Goal: Task Accomplishment & Management: Complete application form

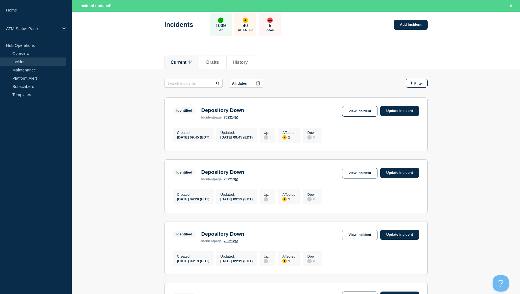
scroll to position [27, 0]
click at [19, 62] on link "Incident" at bounding box center [33, 62] width 66 height 8
click at [406, 23] on link "Add incident" at bounding box center [411, 25] width 34 height 10
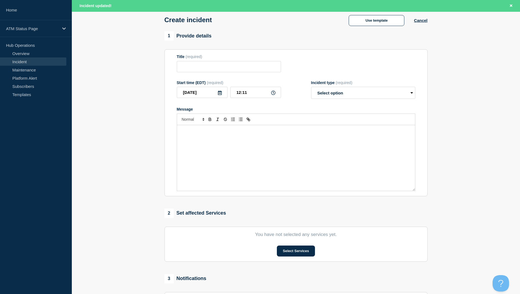
scroll to position [82, 0]
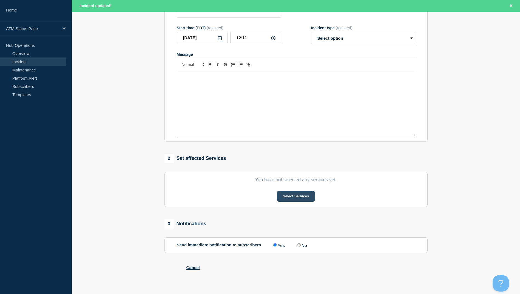
click at [295, 194] on button "Select Services" at bounding box center [296, 196] width 38 height 11
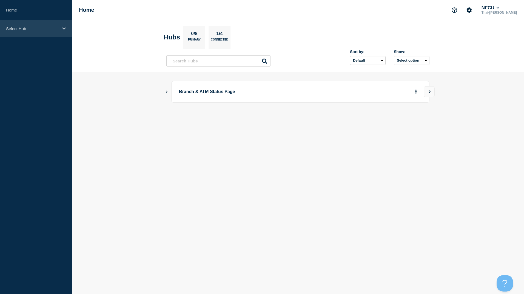
click at [40, 24] on div "Select Hub" at bounding box center [36, 28] width 72 height 17
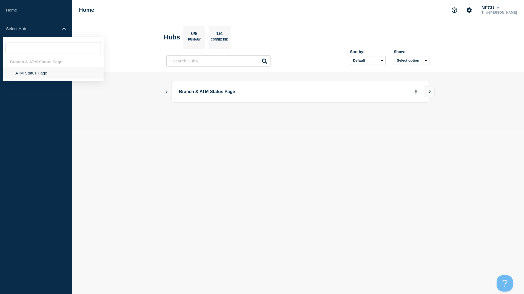
click at [40, 74] on li "ATM Status Page" at bounding box center [53, 72] width 101 height 11
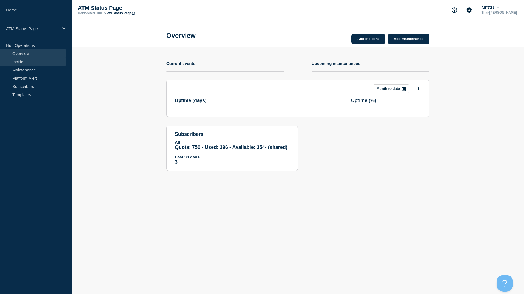
click at [23, 65] on link "Incident" at bounding box center [33, 62] width 66 height 8
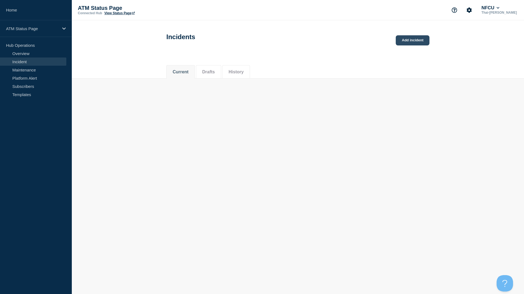
click at [410, 45] on link "Add incident" at bounding box center [412, 40] width 34 height 10
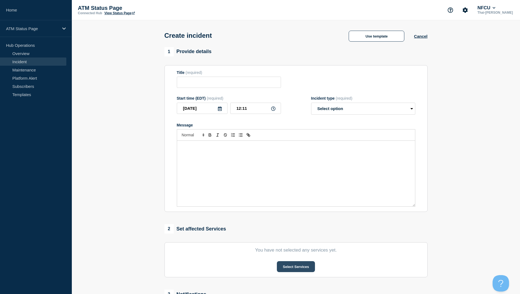
click at [307, 266] on button "Select Services" at bounding box center [296, 266] width 38 height 11
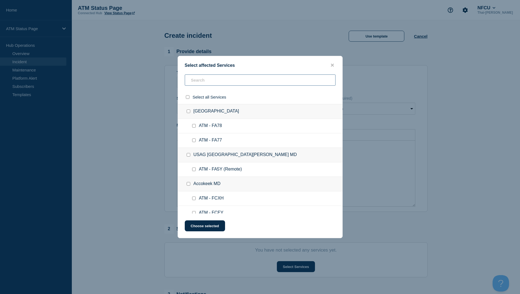
click at [214, 80] on input "text" at bounding box center [260, 79] width 151 height 11
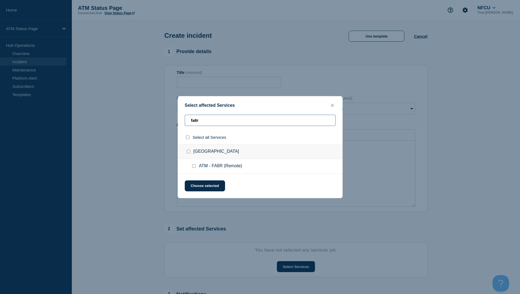
type input "fa8r"
click at [197, 168] on div at bounding box center [195, 166] width 8 height 5
click at [193, 167] on input "ATM - FA8R (Remote) checkbox" at bounding box center [194, 166] width 4 height 4
checkbox input "true"
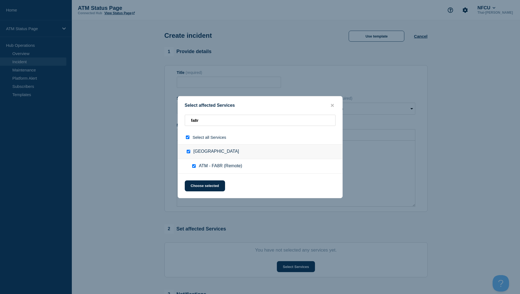
checkbox input "true"
click at [198, 186] on button "Choose selected" at bounding box center [205, 185] width 40 height 11
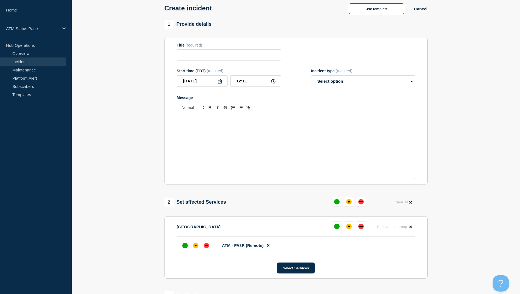
scroll to position [55, 0]
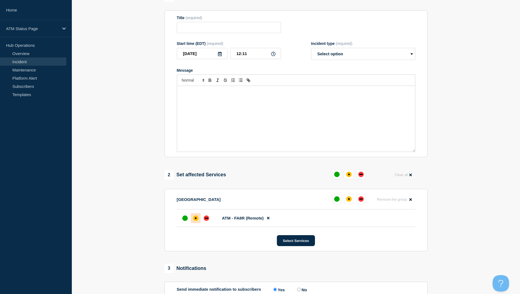
click at [193, 219] on div at bounding box center [196, 218] width 10 height 10
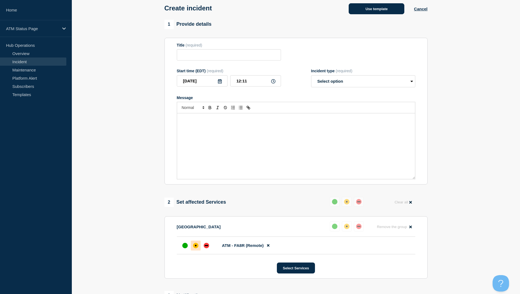
click at [382, 11] on button "Use template" at bounding box center [376, 8] width 56 height 11
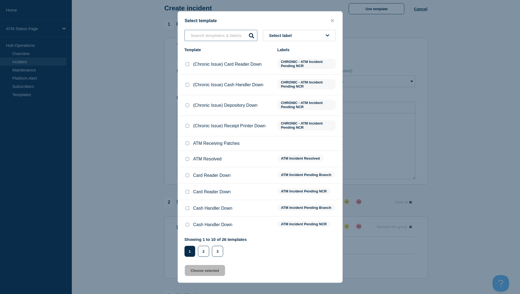
click at [205, 39] on input "text" at bounding box center [220, 35] width 73 height 11
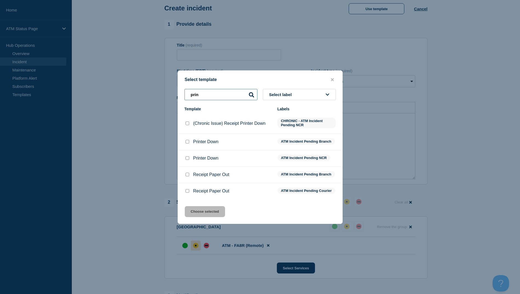
type input "prin"
drag, startPoint x: 248, startPoint y: 76, endPoint x: 274, endPoint y: 60, distance: 31.1
click at [274, 60] on div "Select template prin Select label Template Labels (Chronic Issue) Receipt Print…" at bounding box center [260, 147] width 520 height 294
click at [189, 140] on div at bounding box center [186, 141] width 5 height 5
click at [188, 142] on input "Printer Down checkbox" at bounding box center [187, 142] width 4 height 4
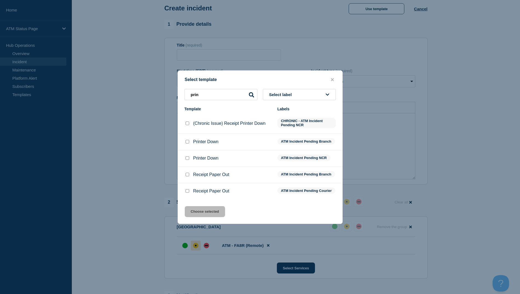
checkbox input "true"
click at [211, 217] on button "Choose selected" at bounding box center [205, 211] width 40 height 11
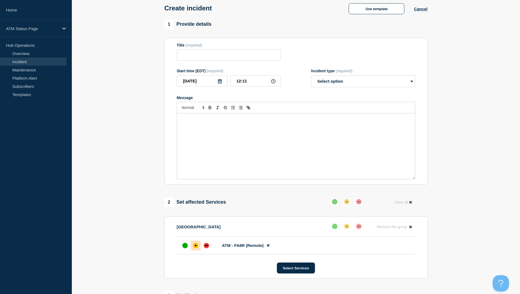
type input "Printer Down"
select select "identified"
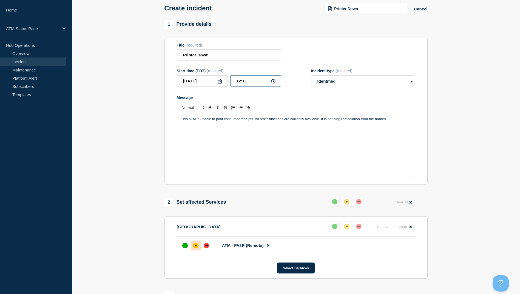
click at [240, 82] on input "12:11" at bounding box center [255, 80] width 51 height 11
type input "09:11"
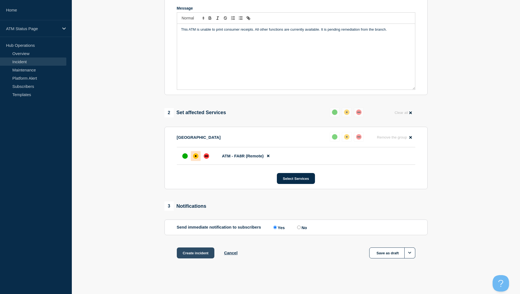
click at [194, 253] on button "Create incident" at bounding box center [196, 253] width 38 height 11
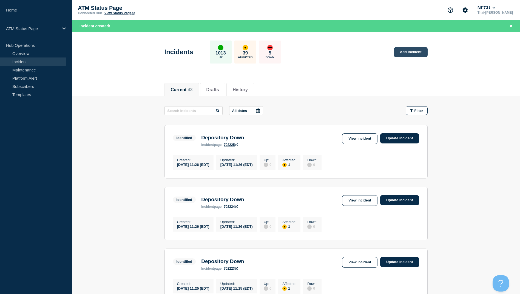
click at [412, 51] on link "Add incident" at bounding box center [411, 52] width 34 height 10
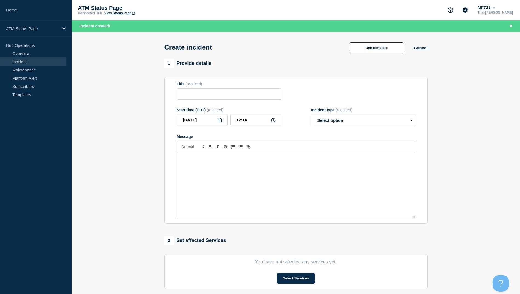
scroll to position [55, 0]
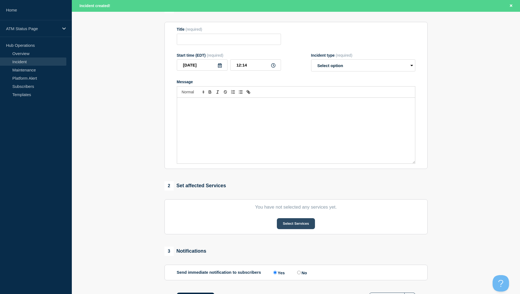
click at [292, 226] on button "Select Services" at bounding box center [296, 223] width 38 height 11
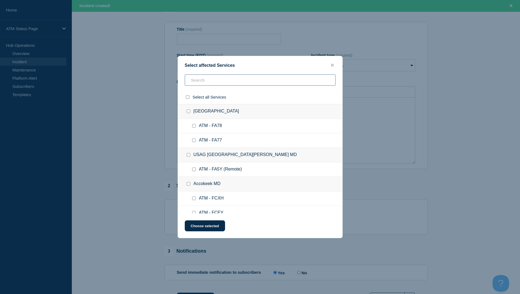
click at [208, 79] on input "text" at bounding box center [260, 79] width 151 height 11
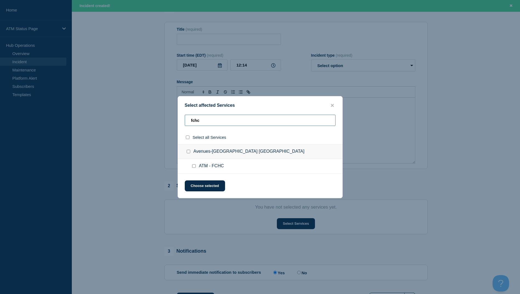
type input "fchc"
click at [194, 167] on input "ATM - FCHC checkbox" at bounding box center [194, 166] width 4 height 4
checkbox input "true"
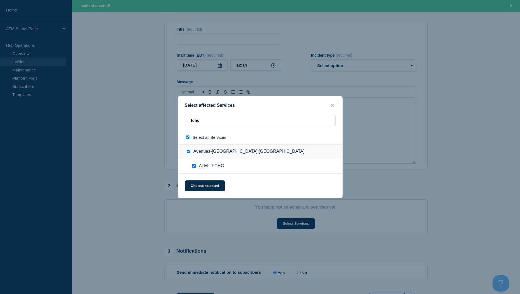
click at [203, 197] on div "Select affected Services fchc Select all Services Avenues-[GEOGRAPHIC_DATA] [GE…" at bounding box center [259, 147] width 165 height 102
click at [205, 187] on button "Choose selected" at bounding box center [205, 185] width 40 height 11
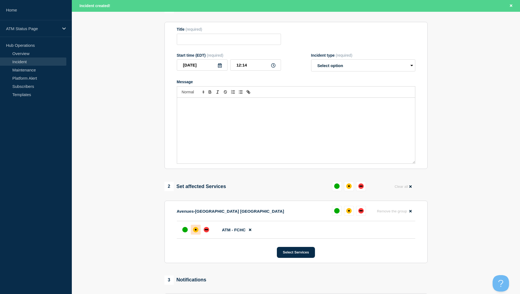
click at [194, 233] on div "affected" at bounding box center [195, 229] width 5 height 5
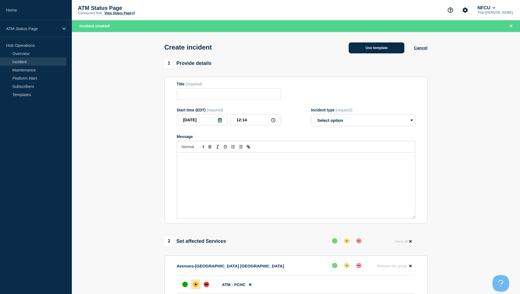
click at [366, 50] on button "Use template" at bounding box center [376, 47] width 56 height 11
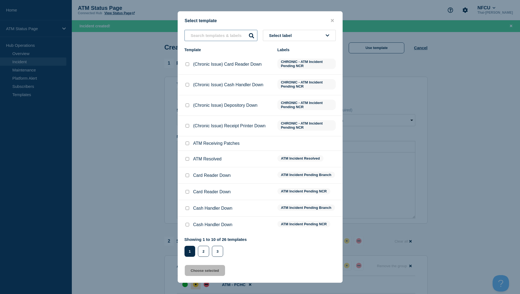
click at [208, 35] on input "text" at bounding box center [220, 35] width 73 height 11
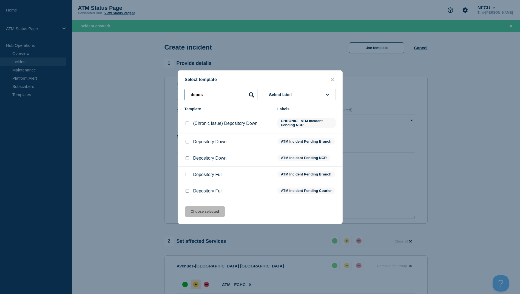
type input "depos"
click at [187, 141] on input "Depository Down checkbox" at bounding box center [187, 142] width 4 height 4
checkbox input "true"
click at [209, 216] on button "Choose selected" at bounding box center [205, 211] width 40 height 11
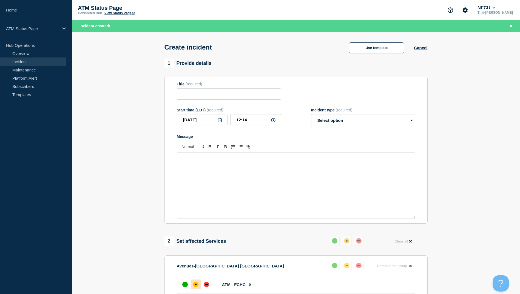
type input "Depository Down"
select select "identified"
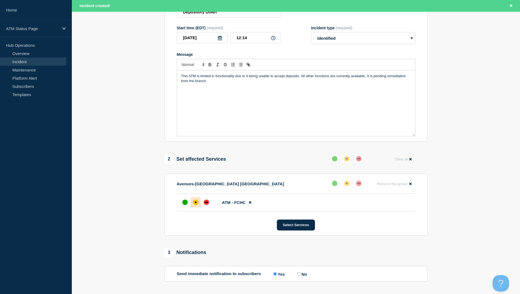
scroll to position [110, 0]
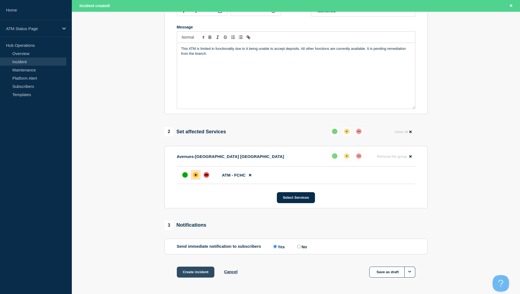
click at [199, 274] on button "Create incident" at bounding box center [196, 272] width 38 height 11
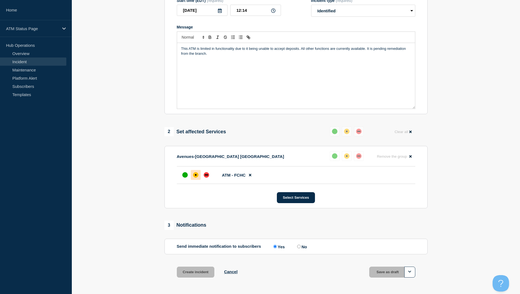
scroll to position [98, 0]
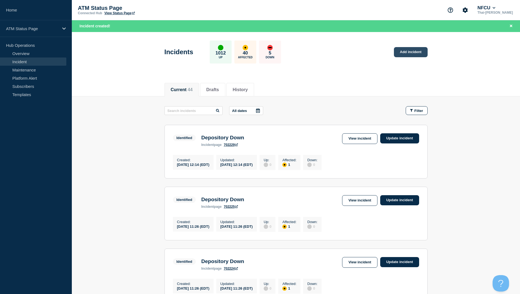
click at [415, 54] on link "Add incident" at bounding box center [411, 52] width 34 height 10
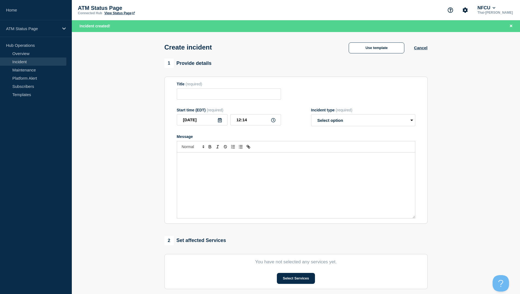
scroll to position [27, 0]
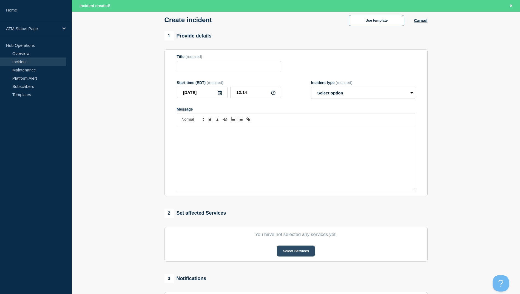
click at [299, 252] on button "Select Services" at bounding box center [296, 251] width 38 height 11
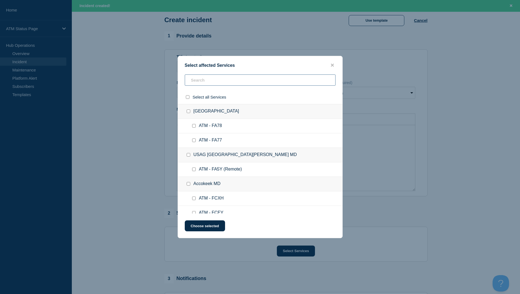
click at [207, 81] on input "text" at bounding box center [260, 79] width 151 height 11
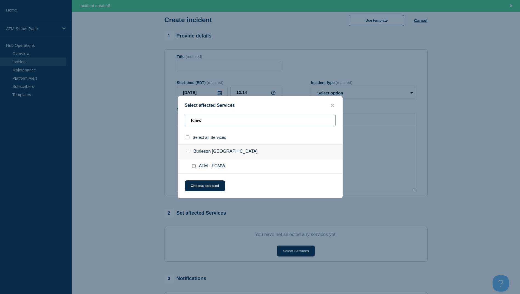
type input "fcmw"
click at [193, 168] on input "ATM - FCMW checkbox" at bounding box center [194, 166] width 4 height 4
checkbox input "true"
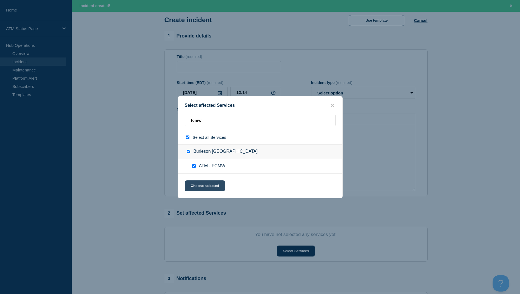
click at [203, 187] on button "Choose selected" at bounding box center [205, 185] width 40 height 11
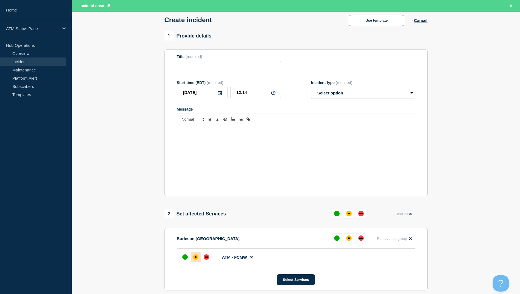
click at [200, 259] on div at bounding box center [196, 257] width 10 height 10
click at [394, 23] on button "Use template" at bounding box center [376, 20] width 56 height 11
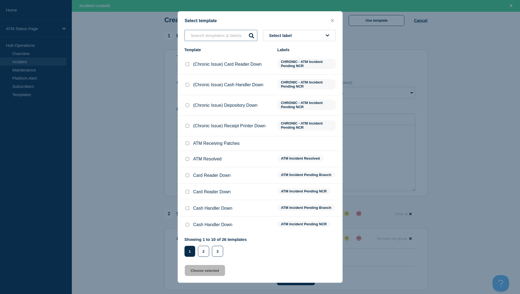
click at [222, 37] on input "text" at bounding box center [220, 35] width 73 height 11
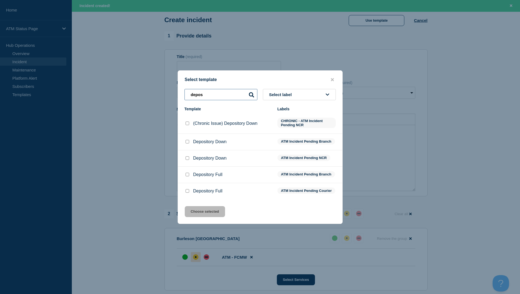
type input "depos"
click at [187, 140] on input "Depository Down checkbox" at bounding box center [187, 142] width 4 height 4
checkbox input "true"
click at [207, 217] on button "Choose selected" at bounding box center [205, 211] width 40 height 11
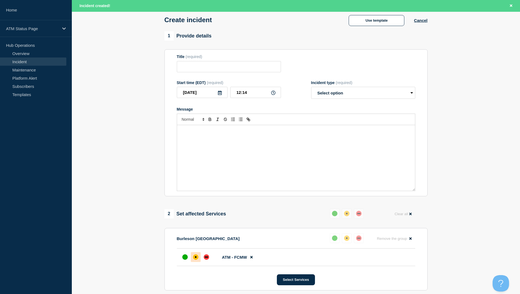
type input "Depository Down"
select select "identified"
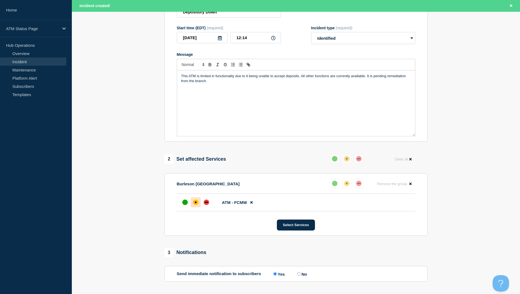
scroll to position [130, 0]
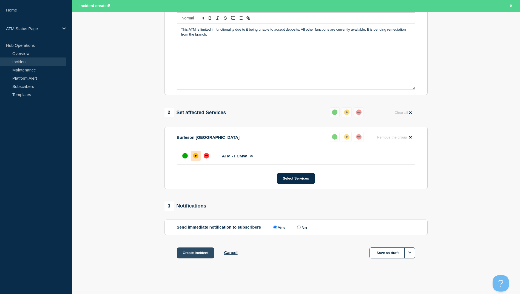
click at [199, 251] on button "Create incident" at bounding box center [196, 253] width 38 height 11
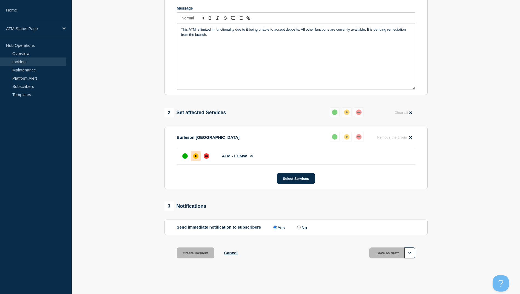
scroll to position [118, 0]
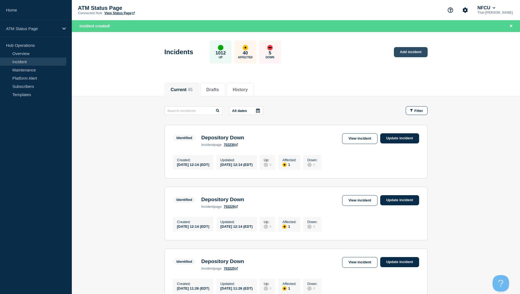
click at [412, 51] on link "Add incident" at bounding box center [411, 52] width 34 height 10
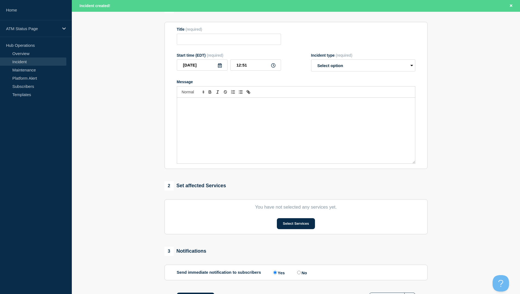
scroll to position [82, 0]
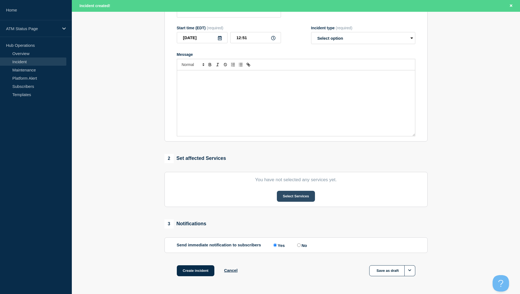
click at [294, 198] on button "Select Services" at bounding box center [296, 196] width 38 height 11
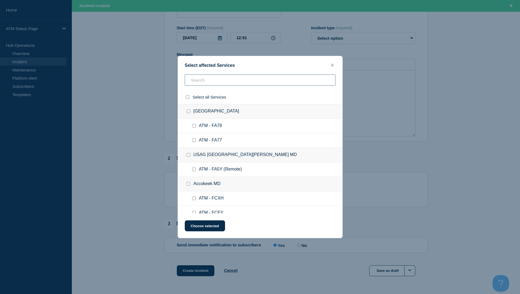
click at [203, 79] on input "text" at bounding box center [260, 79] width 151 height 11
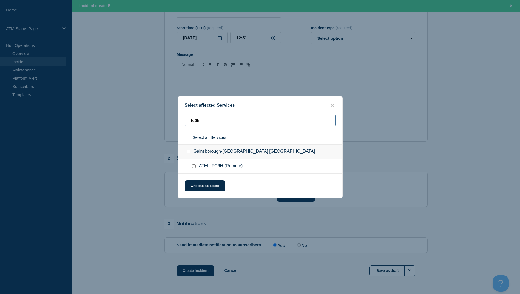
type input "fc6h"
click at [195, 168] on input "ATM - FC6H (Remote) checkbox" at bounding box center [194, 166] width 4 height 4
checkbox input "true"
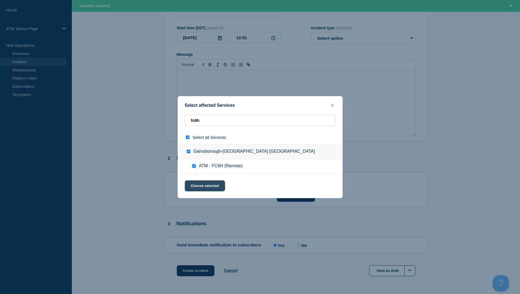
click at [202, 181] on button "Choose selected" at bounding box center [205, 185] width 40 height 11
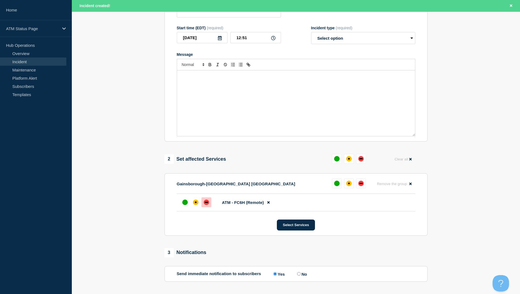
click at [205, 202] on div "down" at bounding box center [205, 202] width 5 height 5
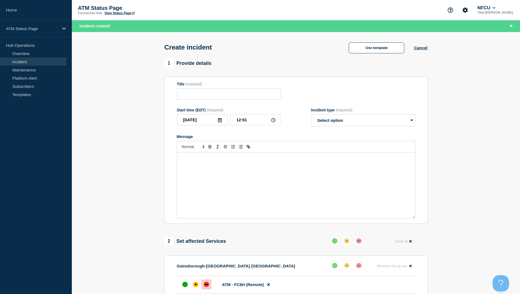
click at [373, 55] on div "Create incident Use template Cancel" at bounding box center [295, 45] width 275 height 27
click at [372, 47] on button "Use template" at bounding box center [376, 47] width 56 height 11
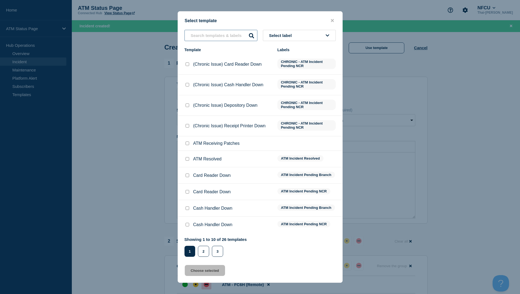
click at [204, 35] on input "text" at bounding box center [220, 35] width 73 height 11
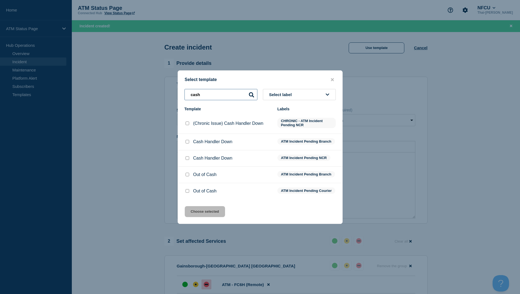
type input "cash"
click at [187, 157] on input "Cash Handler Down checkbox" at bounding box center [187, 158] width 4 height 4
checkbox input "true"
click at [213, 216] on button "Choose selected" at bounding box center [205, 211] width 40 height 11
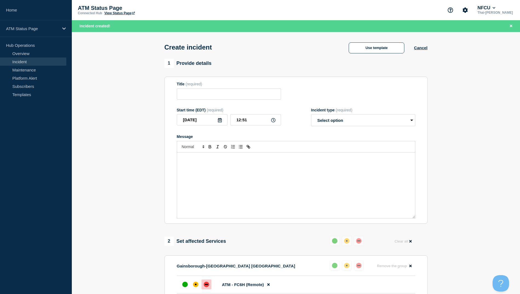
type input "Cash Handler Down"
select select "identified"
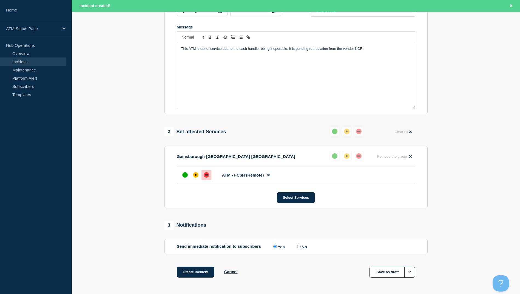
scroll to position [130, 0]
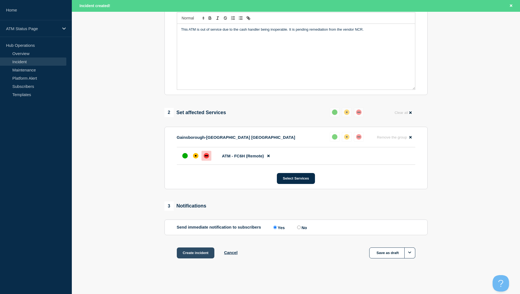
click at [196, 251] on button "Create incident" at bounding box center [196, 253] width 38 height 11
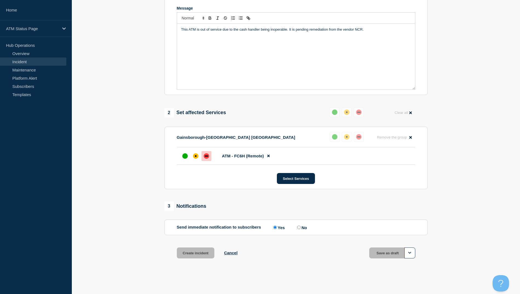
scroll to position [118, 0]
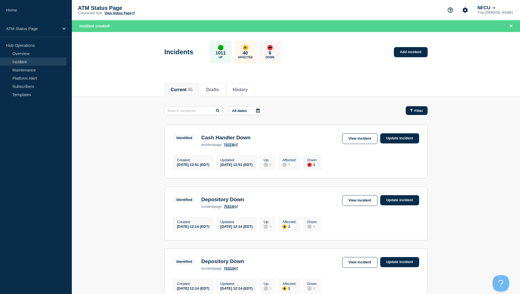
click at [418, 113] on button "Filter" at bounding box center [416, 110] width 22 height 9
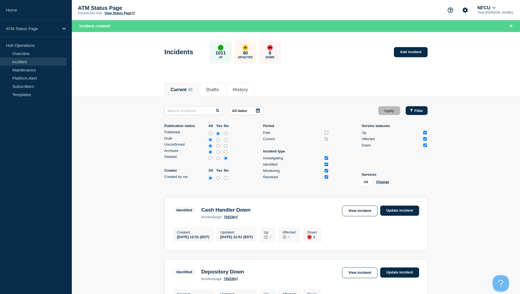
click at [412, 109] on icon "button" at bounding box center [411, 111] width 3 height 4
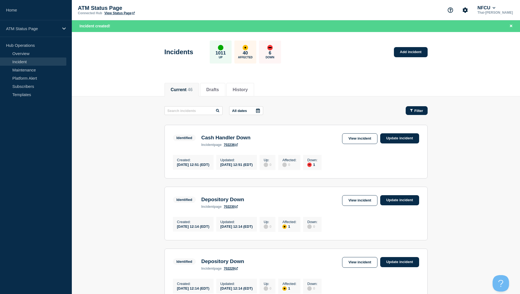
click at [415, 109] on span "Filter" at bounding box center [418, 111] width 9 height 4
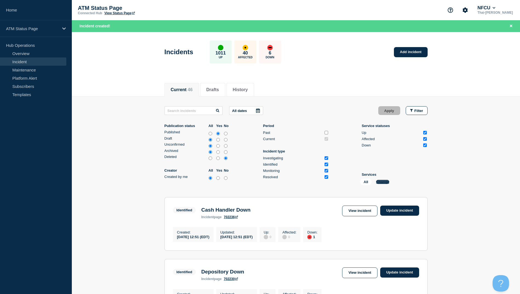
click at [386, 182] on button "Change" at bounding box center [382, 182] width 13 height 4
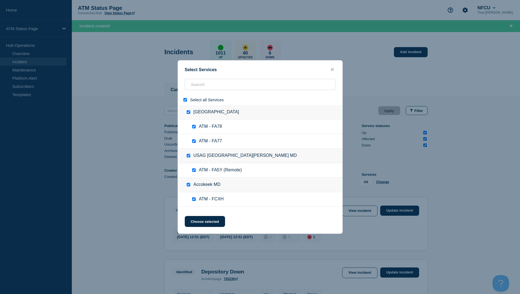
click at [184, 101] on input "select all" at bounding box center [185, 100] width 4 height 4
checkbox input "false"
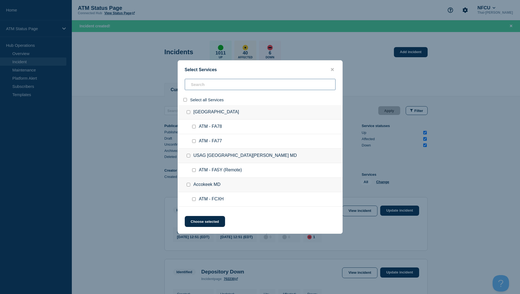
checkbox input "false"
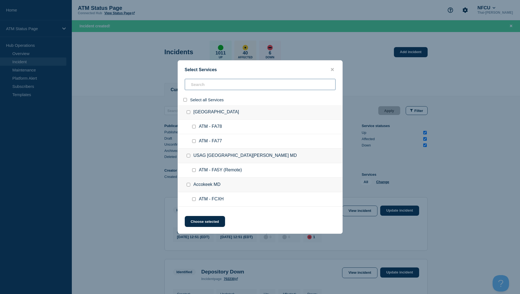
checkbox input "false"
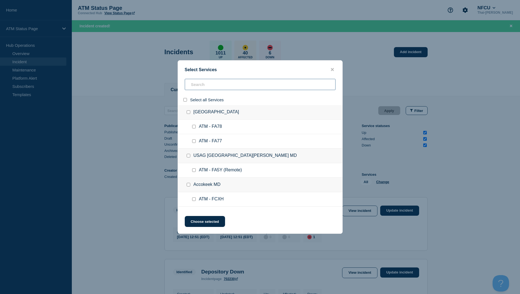
checkbox input "false"
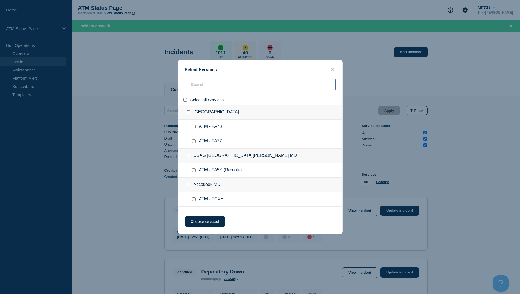
checkbox input "false"
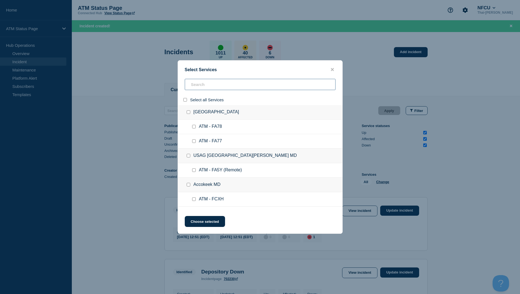
checkbox input "false"
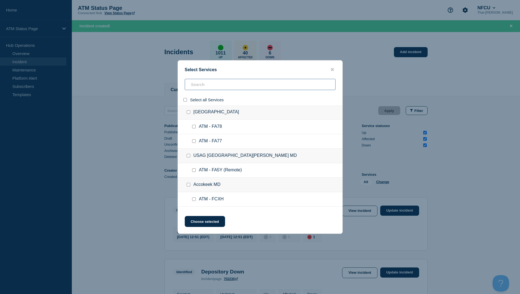
checkbox input "false"
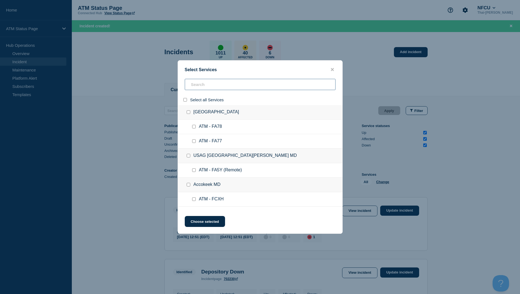
checkbox input "false"
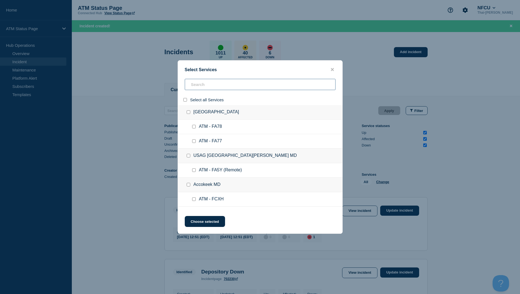
checkbox input "false"
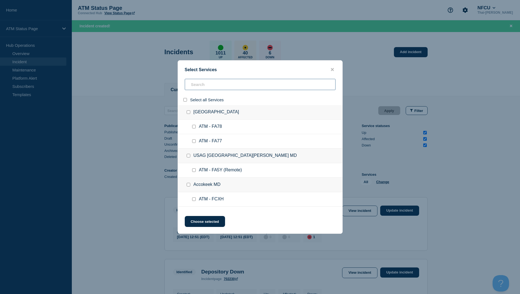
checkbox input "false"
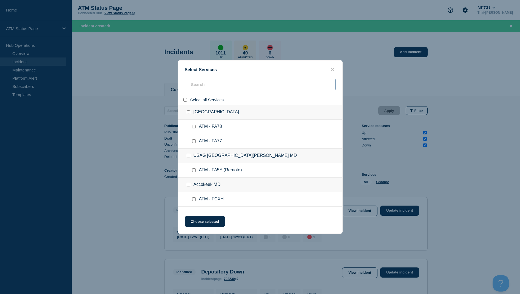
checkbox input "false"
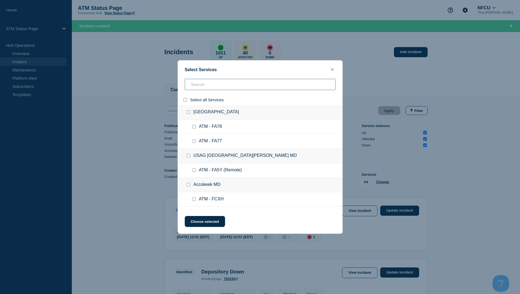
checkbox input "false"
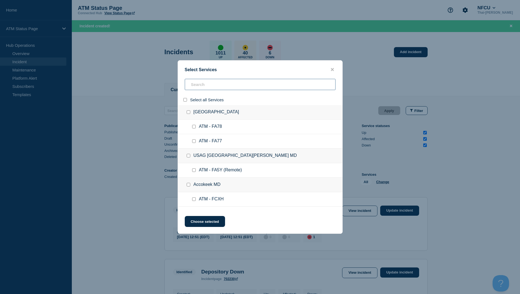
checkbox input "false"
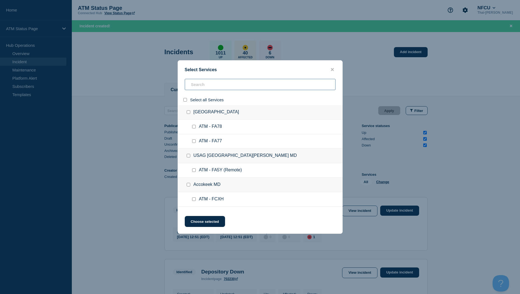
checkbox input "false"
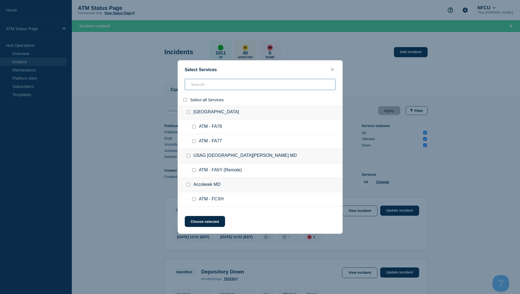
checkbox input "false"
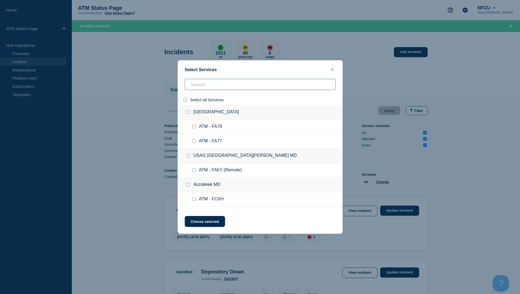
checkbox input "false"
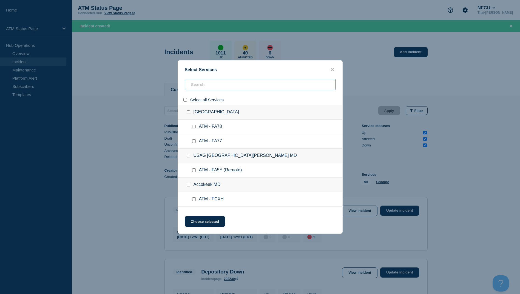
checkbox input "false"
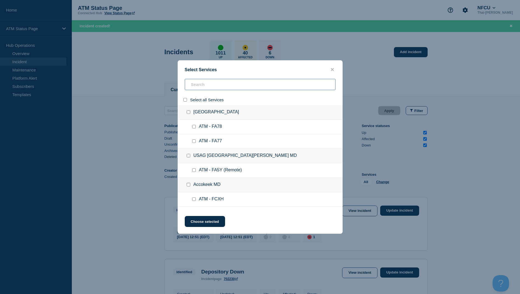
checkbox input "false"
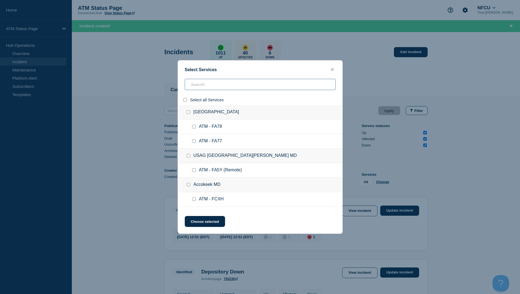
checkbox input "false"
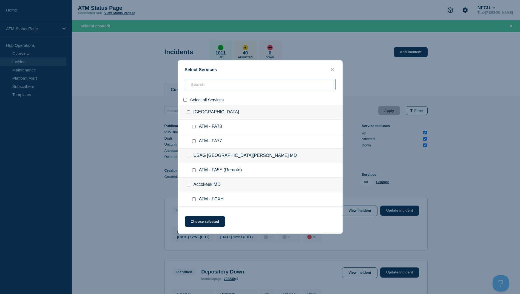
checkbox input "false"
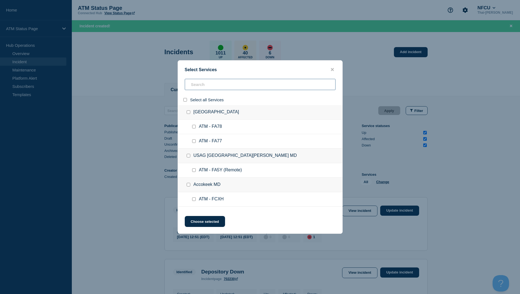
checkbox input "false"
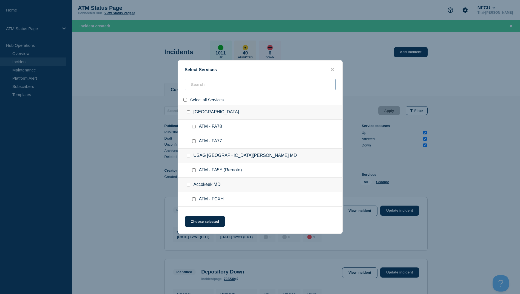
checkbox input "false"
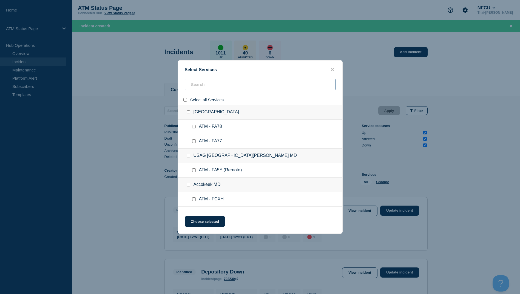
checkbox input "false"
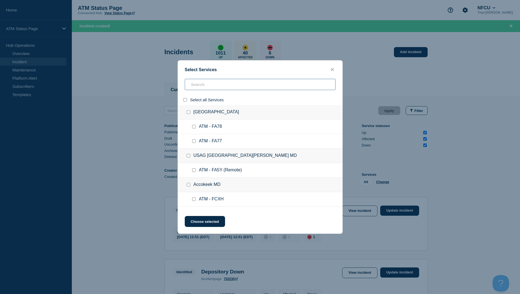
checkbox input "false"
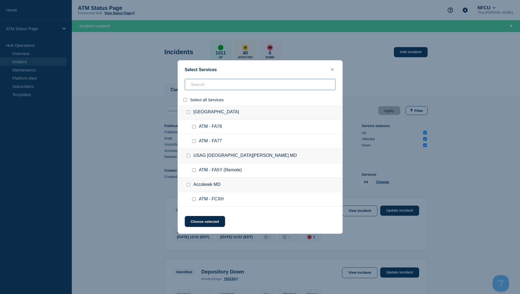
checkbox input "false"
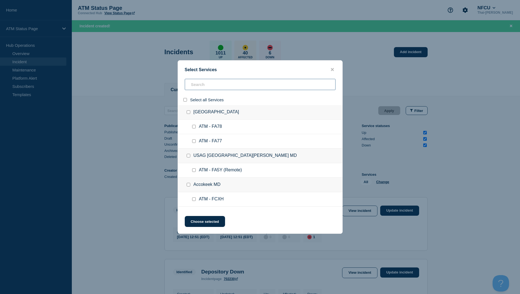
checkbox input "false"
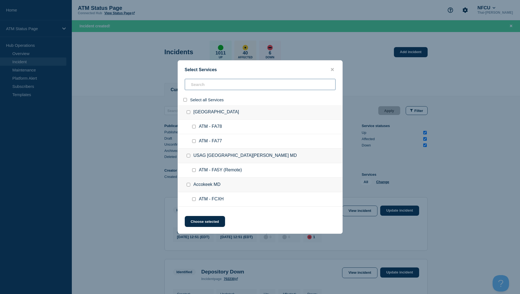
checkbox input "false"
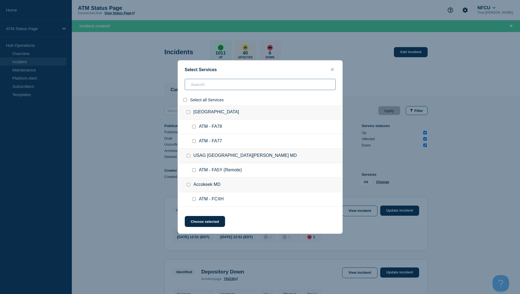
checkbox input "false"
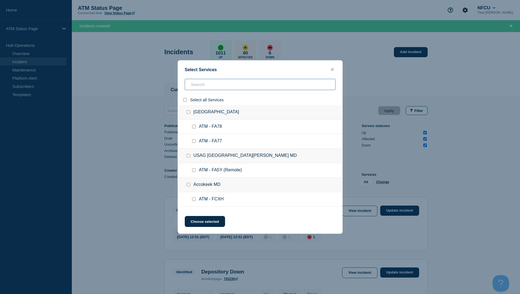
checkbox input "false"
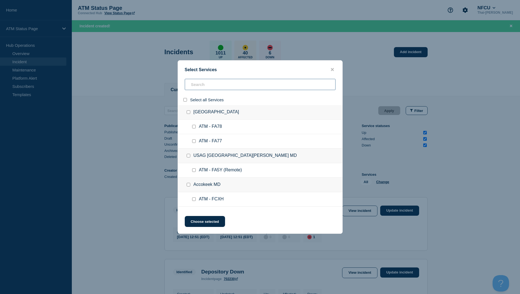
checkbox input "false"
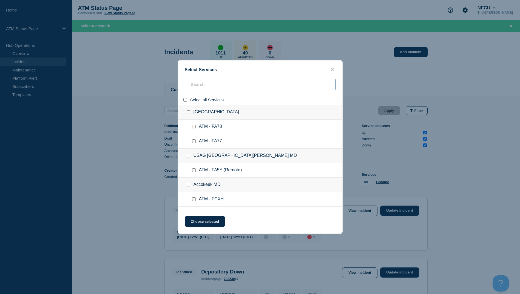
checkbox input "false"
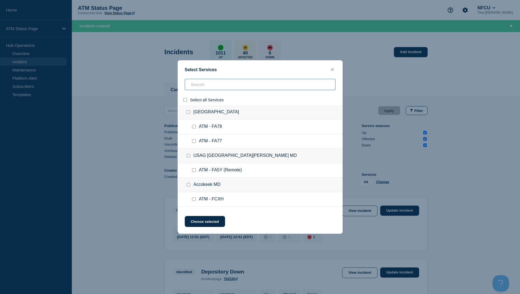
checkbox input "false"
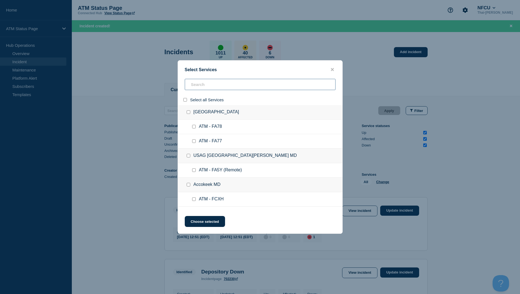
checkbox input "false"
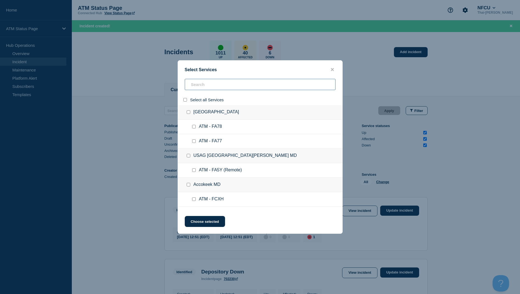
checkbox input "false"
click at [200, 85] on input "search" at bounding box center [260, 84] width 151 height 11
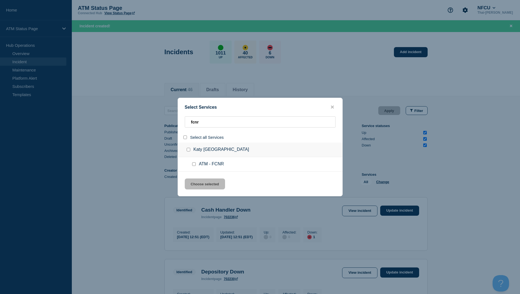
click at [193, 165] on input "service: ATM - FCNR" at bounding box center [194, 164] width 4 height 4
click at [204, 186] on button "Choose selected" at bounding box center [205, 184] width 40 height 11
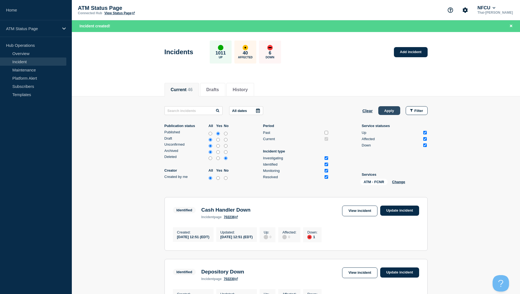
click at [388, 112] on button "Apply" at bounding box center [389, 110] width 22 height 9
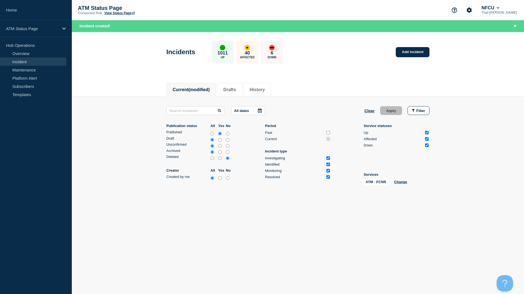
click at [318, 247] on main "Incidents 1011 Up 40 Affected 6 Down Add incident Current Drafts History Curren…" at bounding box center [298, 141] width 452 height 219
click at [423, 112] on span "Filter" at bounding box center [420, 111] width 9 height 4
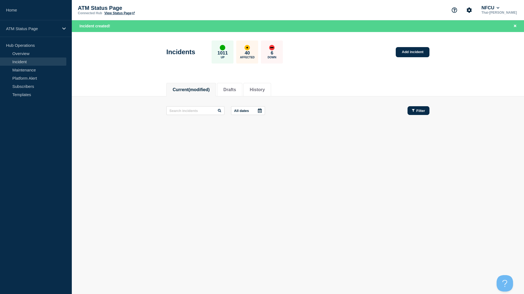
click at [416, 107] on button "Filter" at bounding box center [418, 110] width 22 height 9
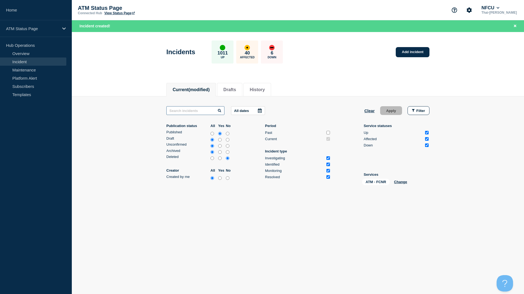
click at [218, 110] on input "text" at bounding box center [195, 110] width 58 height 9
click at [17, 52] on link "Overview" at bounding box center [33, 53] width 66 height 8
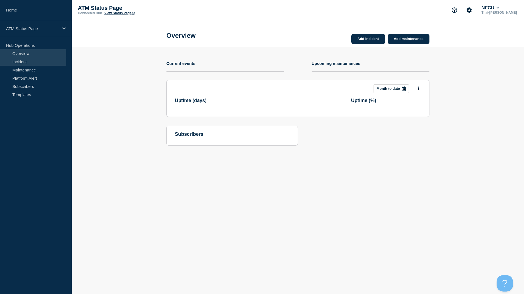
click at [24, 64] on link "Incident" at bounding box center [33, 62] width 66 height 8
